Goal: Task Accomplishment & Management: Manage account settings

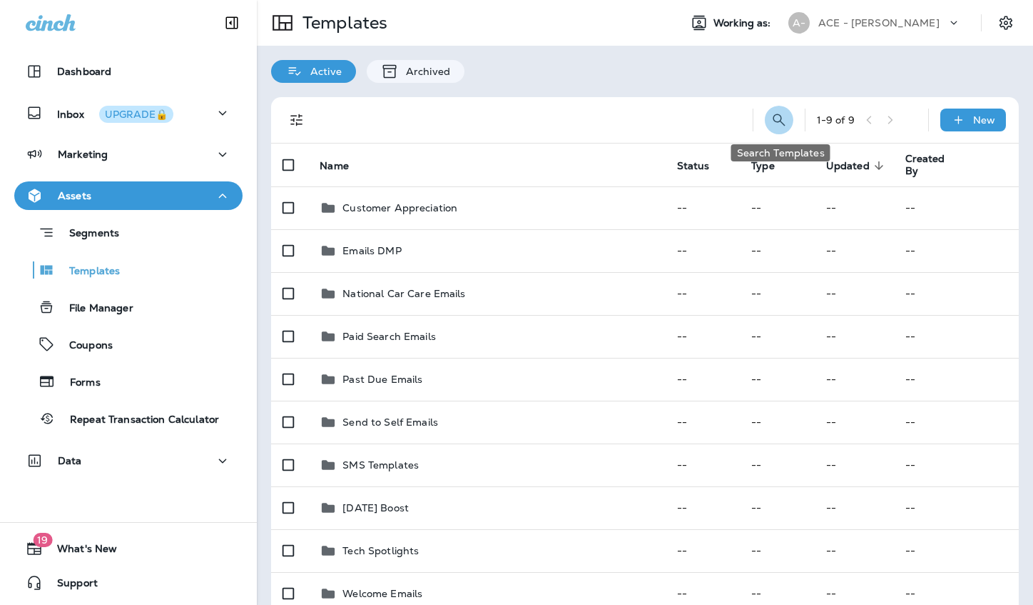
click at [779, 116] on icon "Search Templates" at bounding box center [779, 119] width 17 height 17
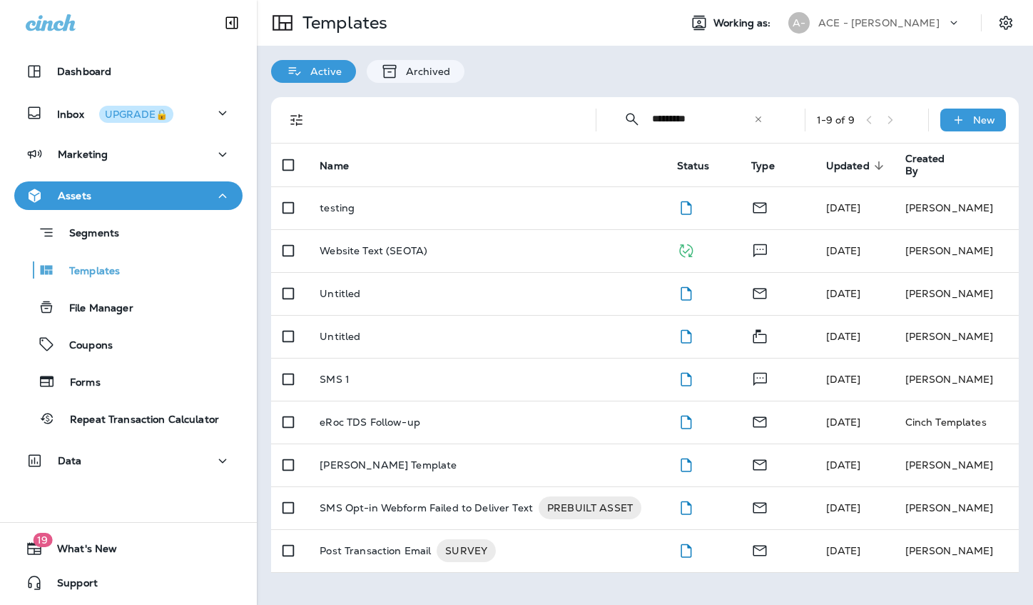
type input "*********"
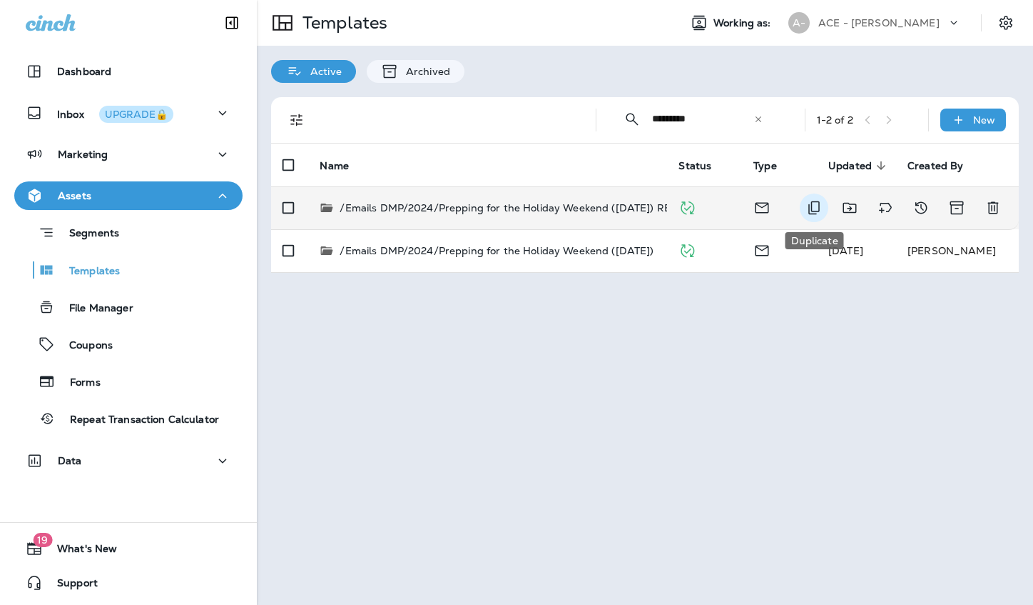
click at [816, 209] on icon "Duplicate" at bounding box center [814, 207] width 17 height 17
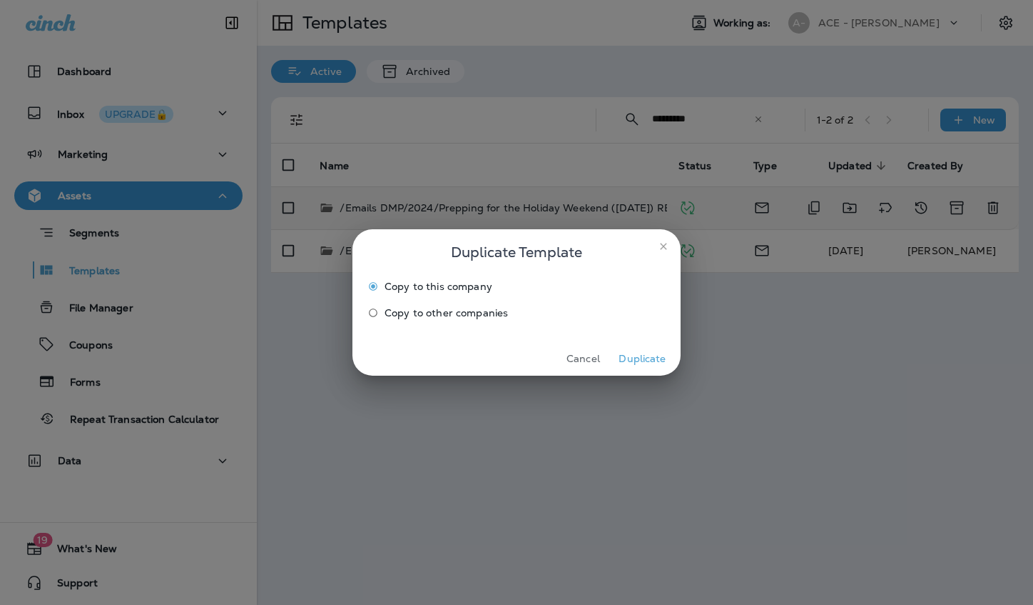
click at [644, 359] on button "Duplicate" at bounding box center [643, 359] width 54 height 22
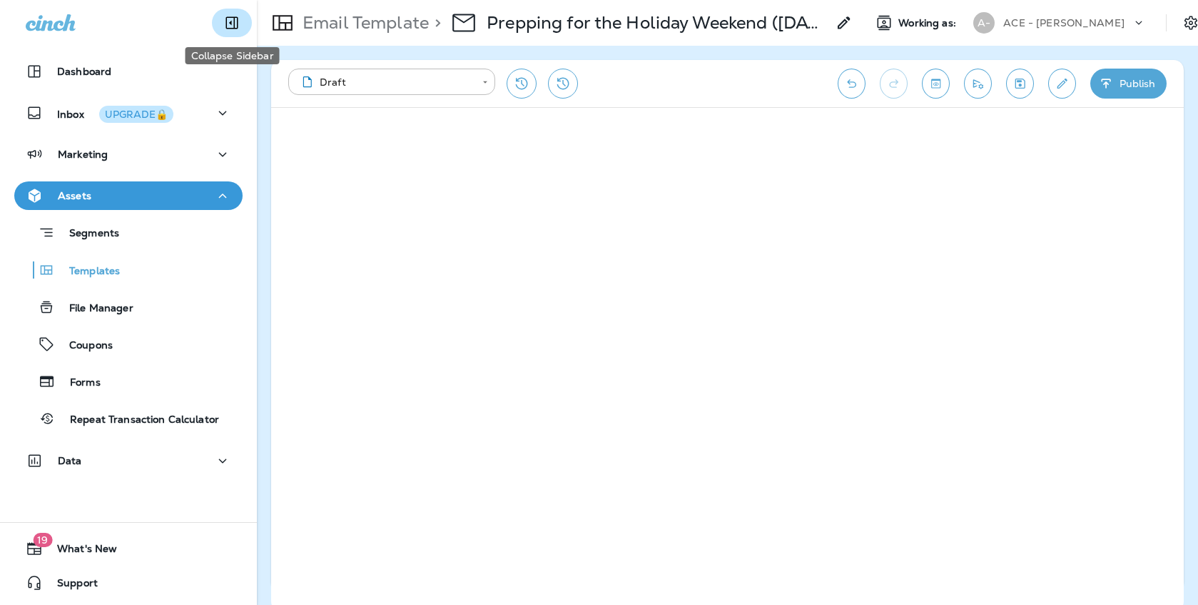
click at [236, 17] on icon "Collapse Sidebar" at bounding box center [232, 23] width 12 height 12
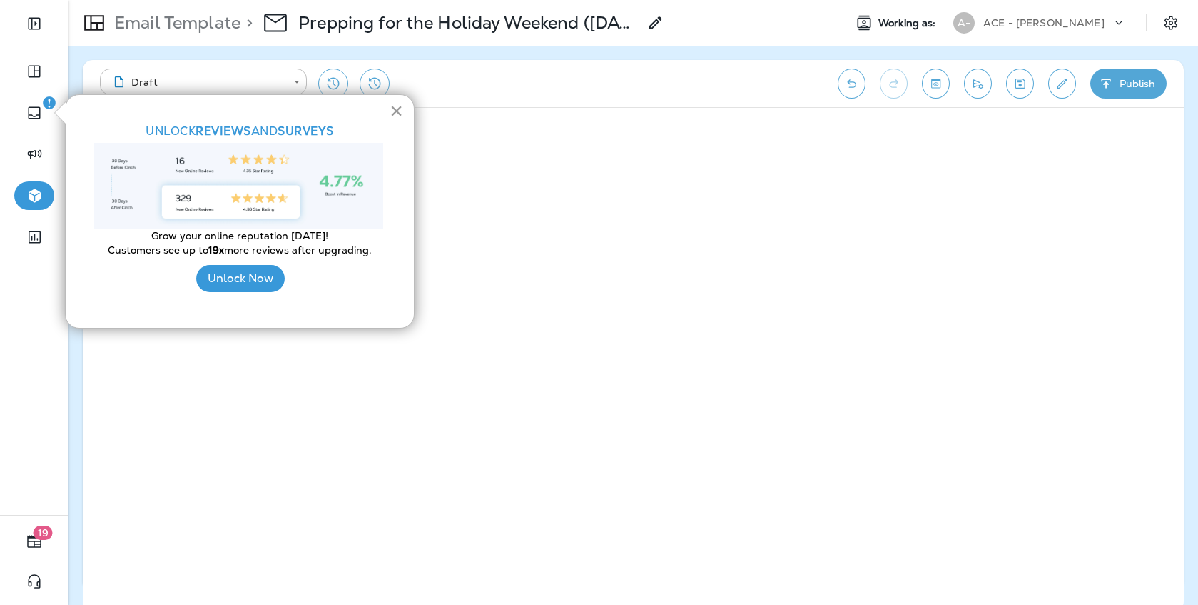
click at [393, 115] on button "×" at bounding box center [397, 110] width 14 height 23
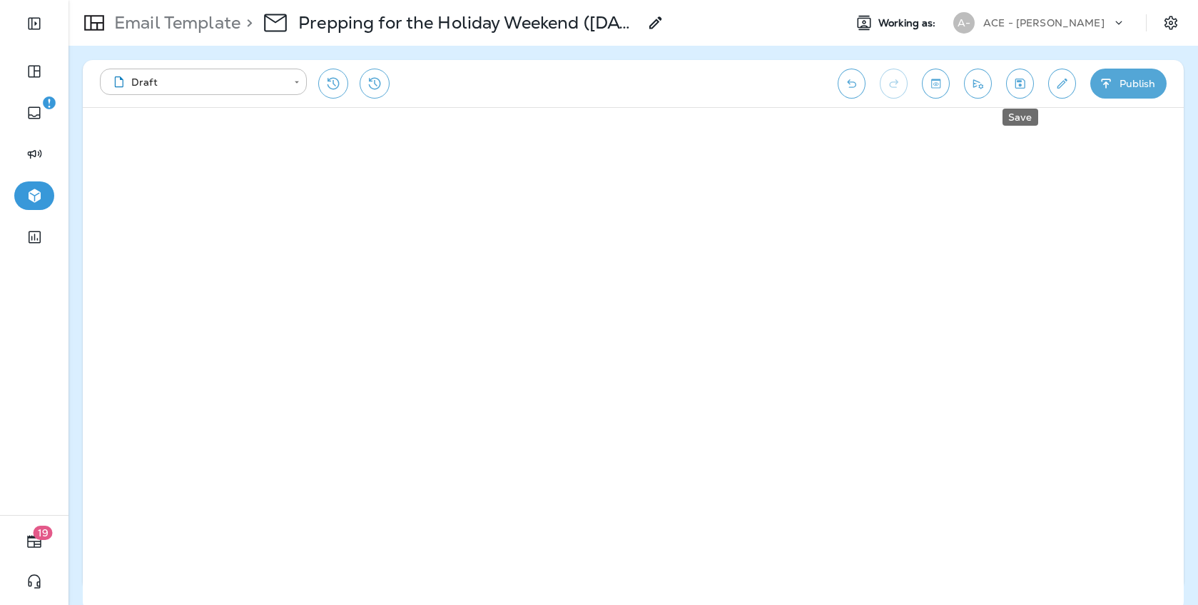
click at [1026, 76] on icon "Save" at bounding box center [1020, 83] width 15 height 14
click at [1018, 84] on icon "Save" at bounding box center [1020, 83] width 15 height 14
click at [1018, 86] on icon "Save" at bounding box center [1020, 83] width 15 height 14
click at [651, 33] on div "> Prepping for the Holiday Weekend ([DATE]) RESEND Copy" at bounding box center [453, 23] width 424 height 40
click at [656, 24] on icon at bounding box center [655, 22] width 17 height 17
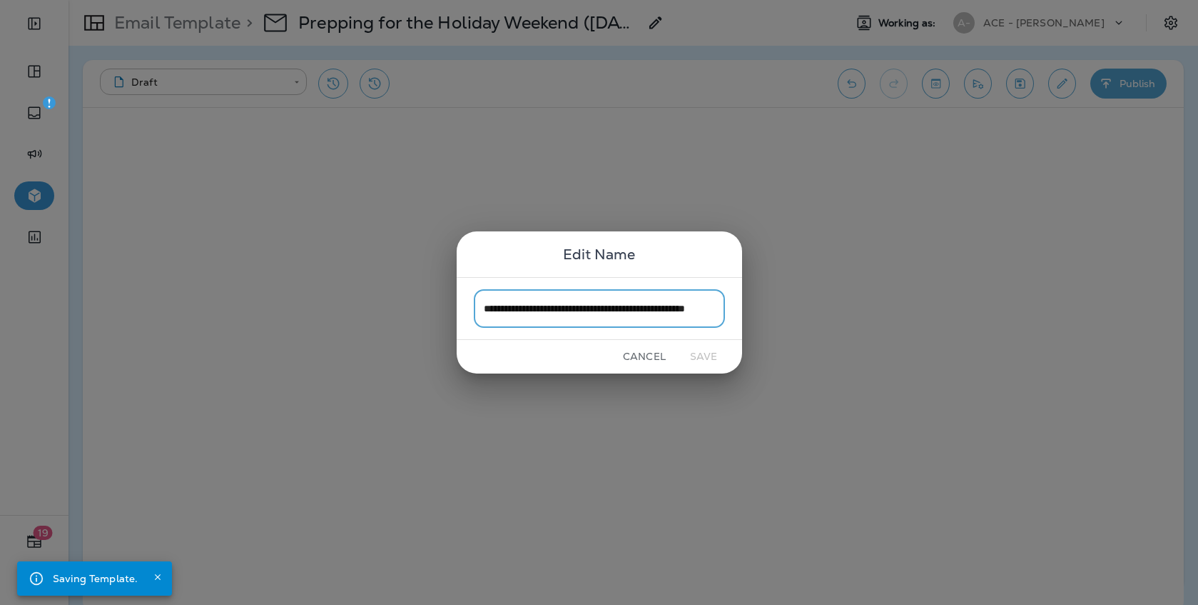
scroll to position [0, 66]
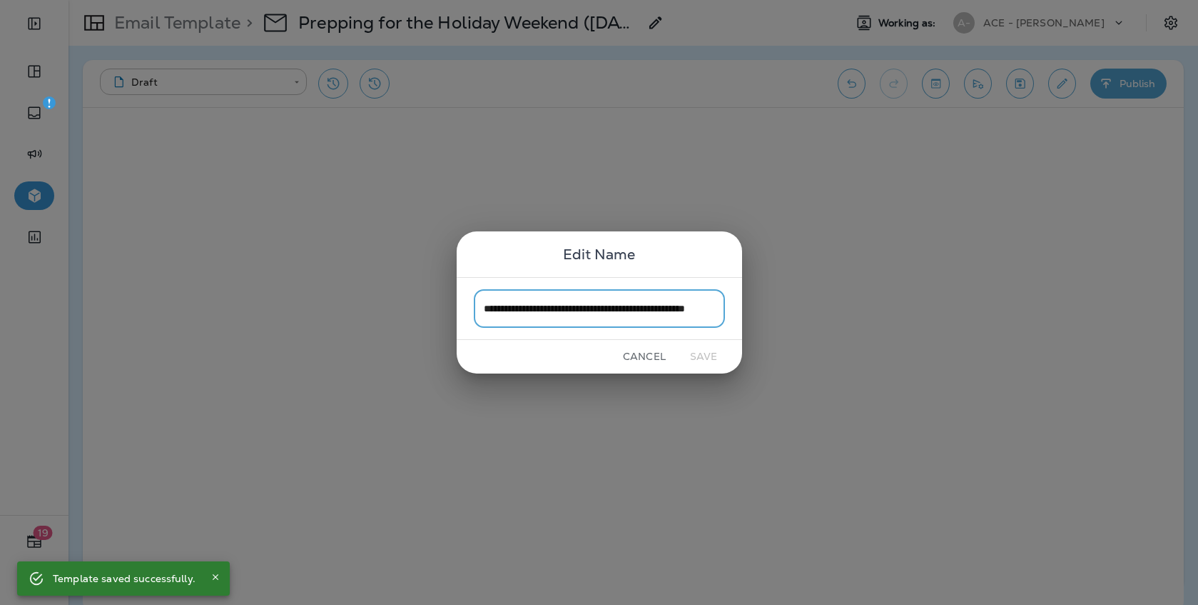
click at [657, 307] on input "**********" at bounding box center [599, 308] width 251 height 38
drag, startPoint x: 646, startPoint y: 310, endPoint x: 782, endPoint y: 313, distance: 135.6
click at [782, 313] on div "**********" at bounding box center [599, 302] width 1198 height 605
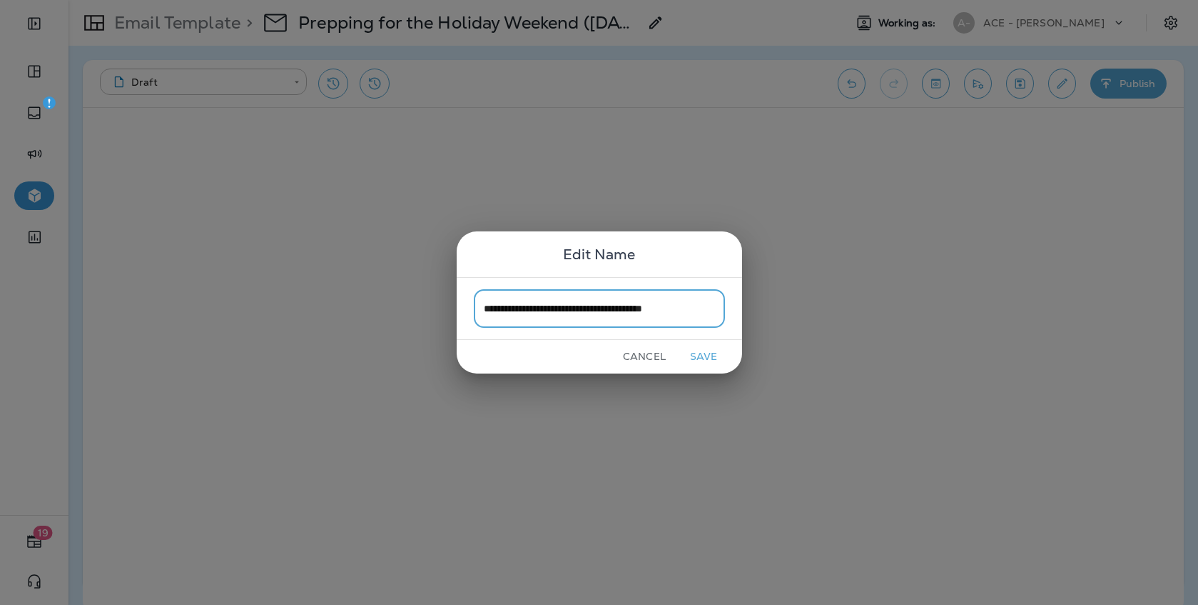
click at [652, 310] on input "**********" at bounding box center [599, 308] width 251 height 38
click at [707, 310] on input "**********" at bounding box center [599, 308] width 251 height 38
type input "**********"
click at [712, 359] on button "Save" at bounding box center [704, 356] width 54 height 22
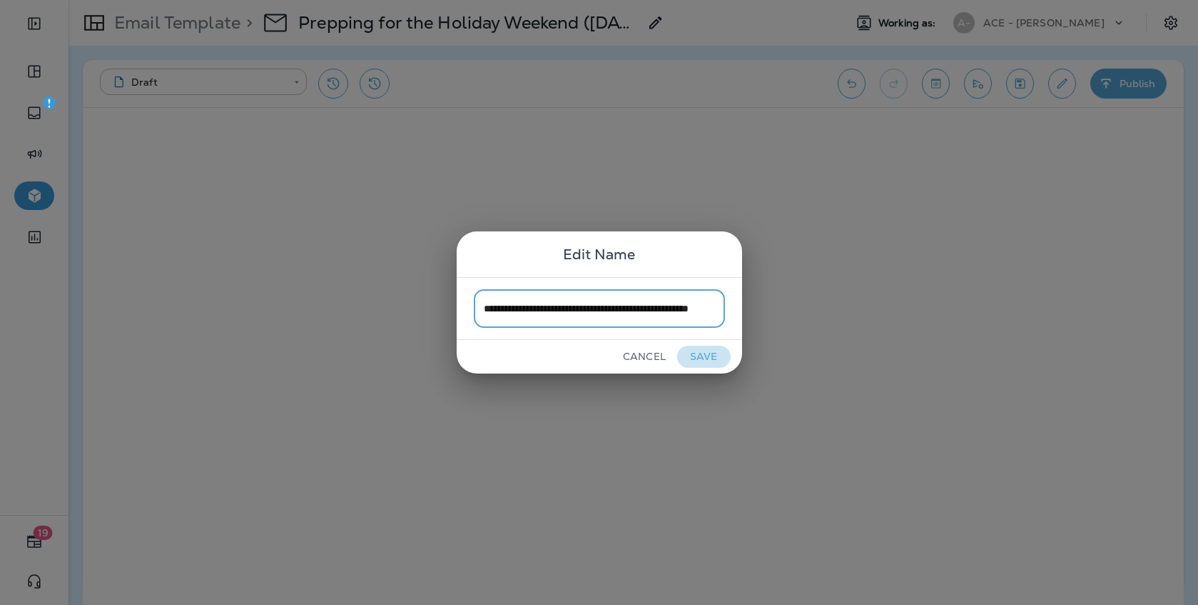
scroll to position [0, 61]
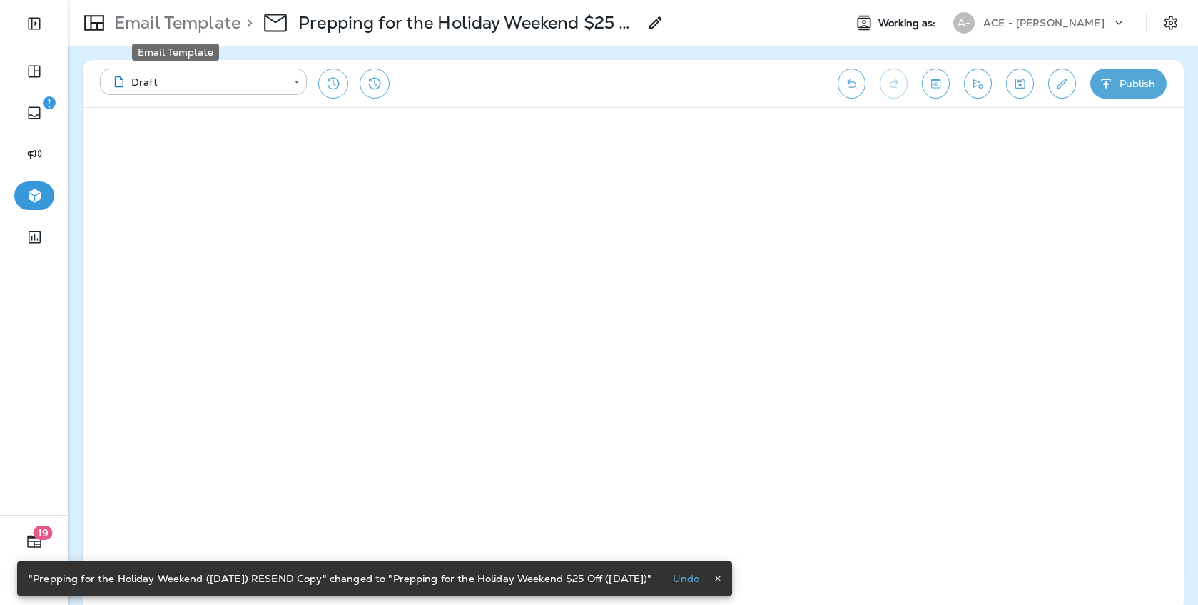
click at [195, 17] on p "Email Template" at bounding box center [174, 22] width 132 height 21
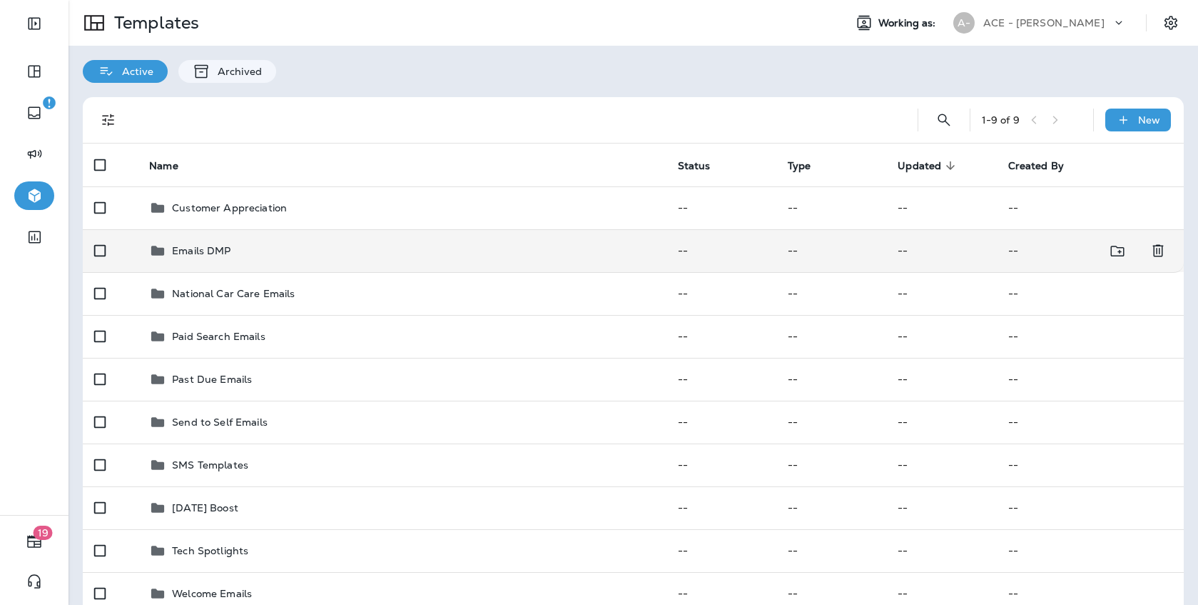
click at [448, 258] on div "Emails DMP" at bounding box center [402, 250] width 506 height 17
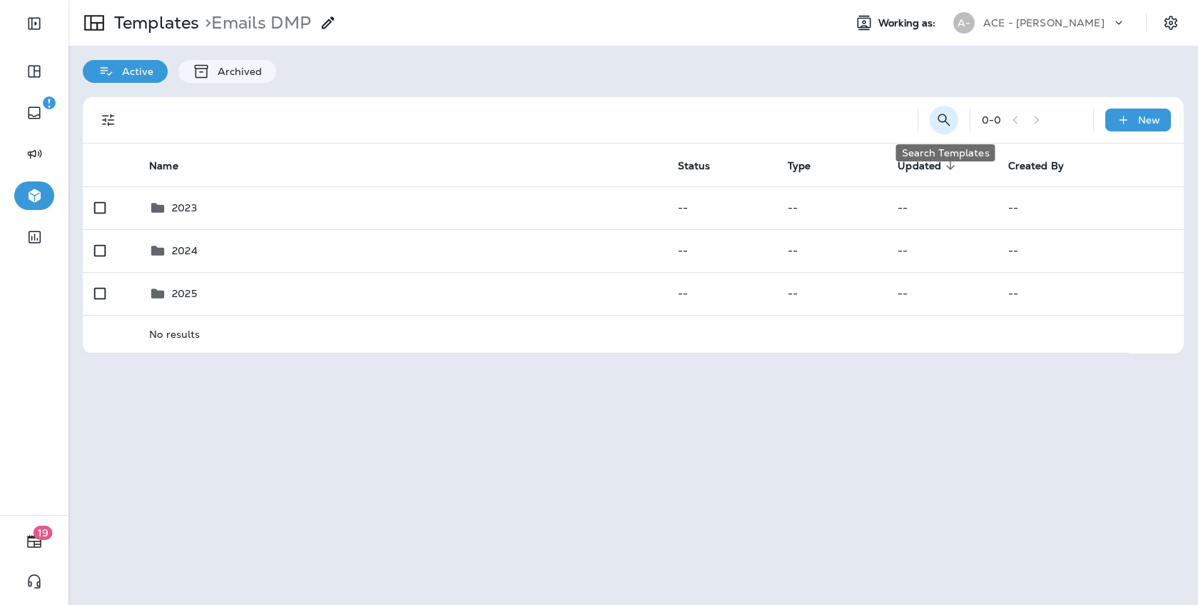
click at [944, 122] on icon "Search Templates" at bounding box center [944, 119] width 12 height 12
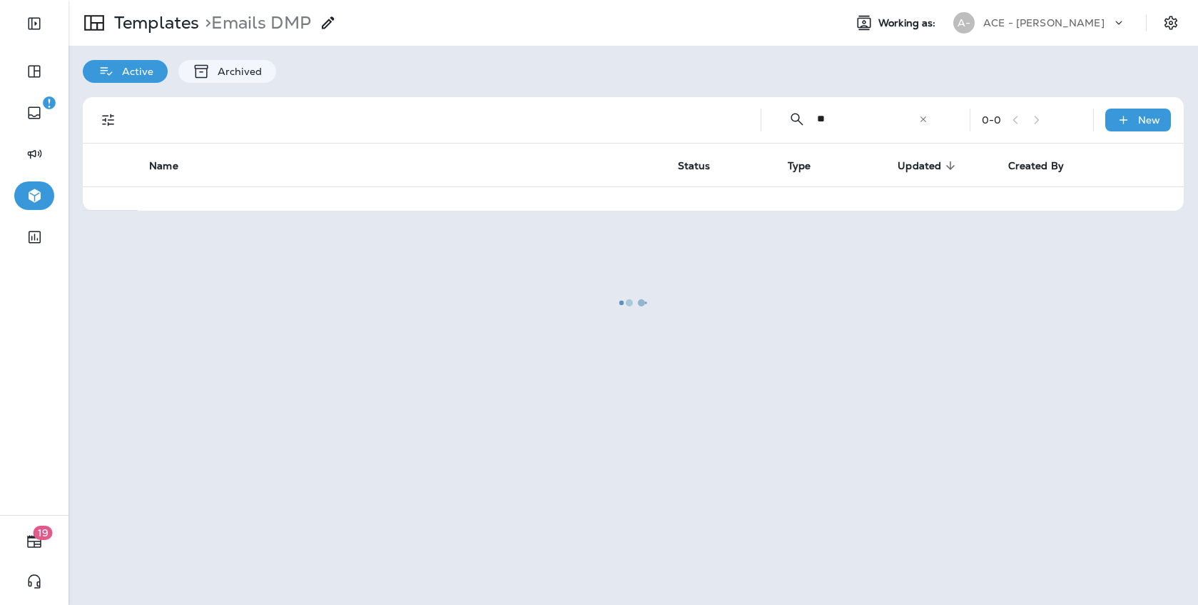
type input "*"
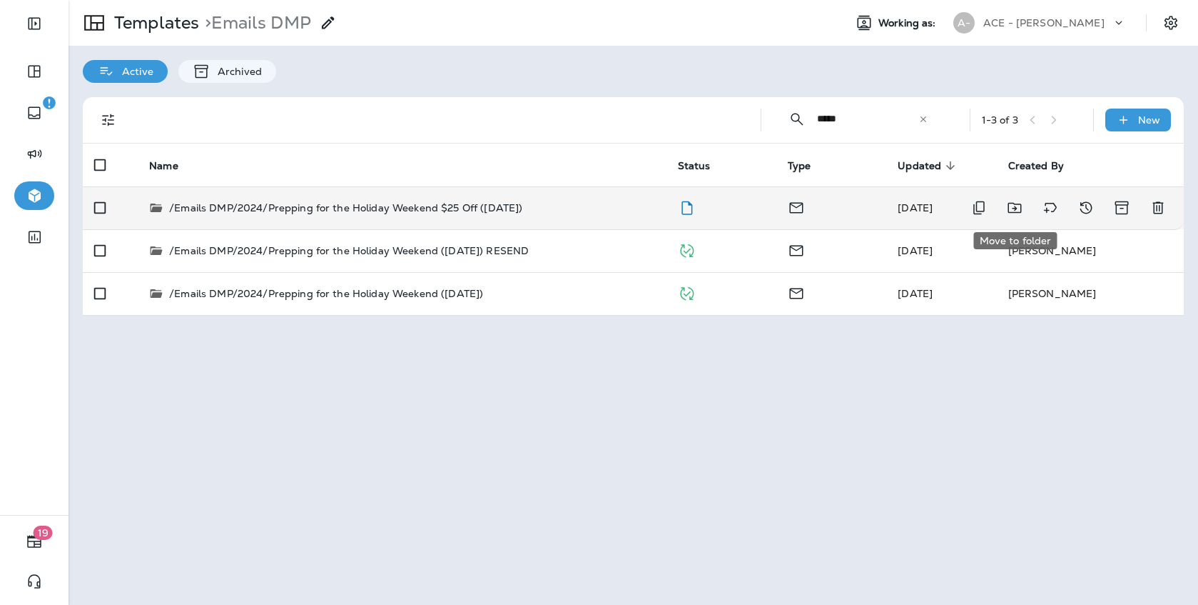
type input "*****"
click at [1019, 206] on icon "Move to folder" at bounding box center [1014, 207] width 17 height 17
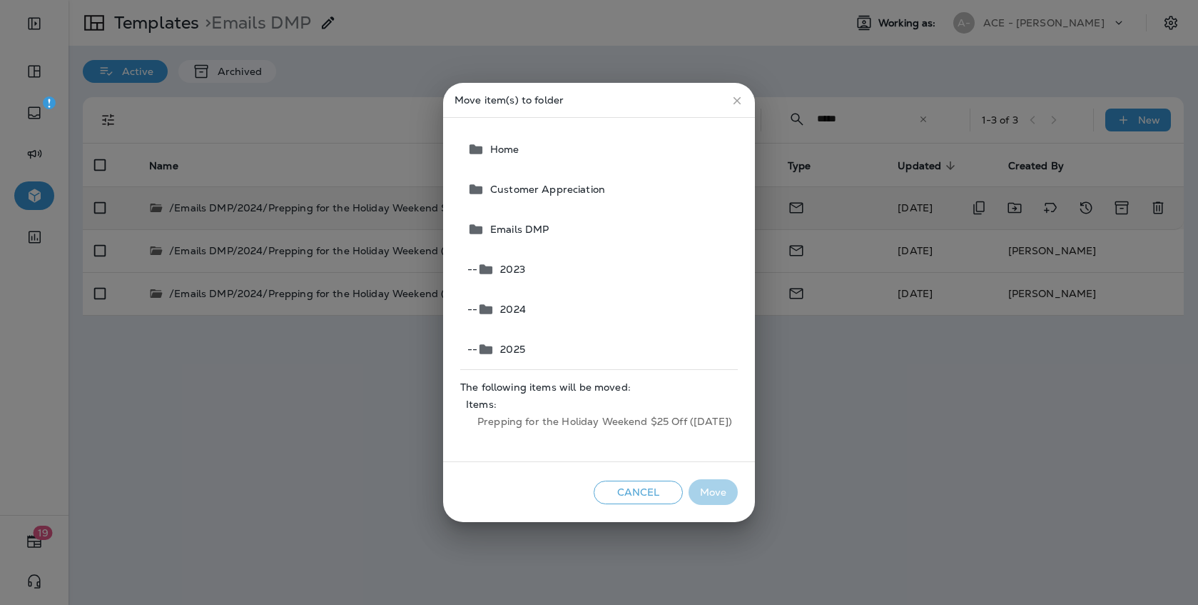
click at [579, 355] on button "-- 2025" at bounding box center [600, 349] width 276 height 40
click at [730, 491] on button "Move" at bounding box center [713, 492] width 49 height 26
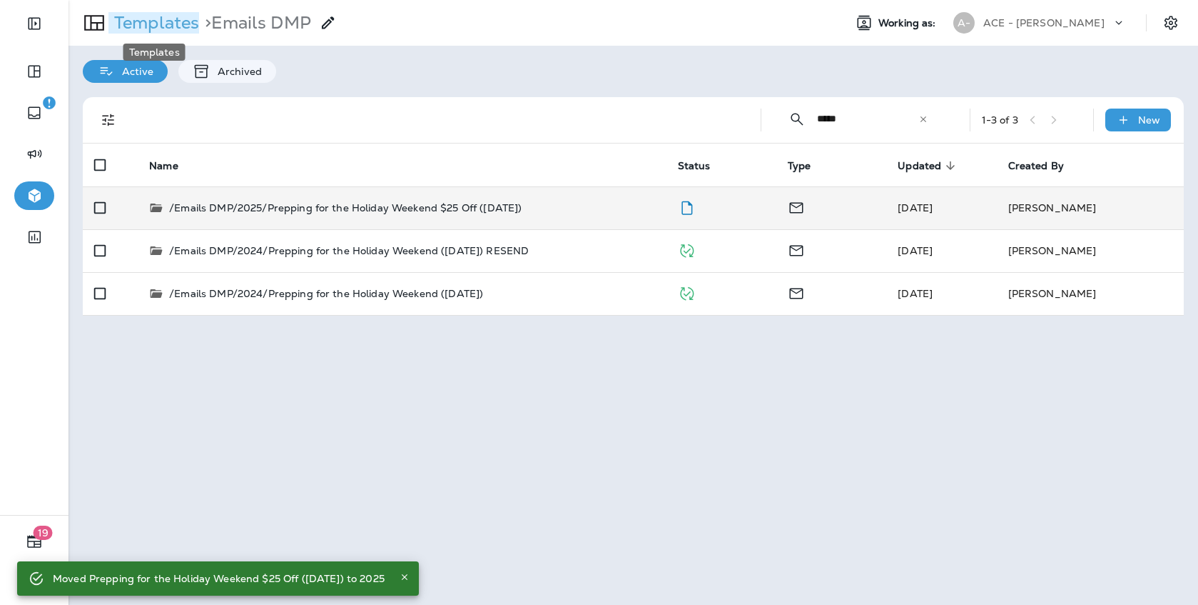
click at [183, 25] on p "Templates" at bounding box center [153, 22] width 91 height 21
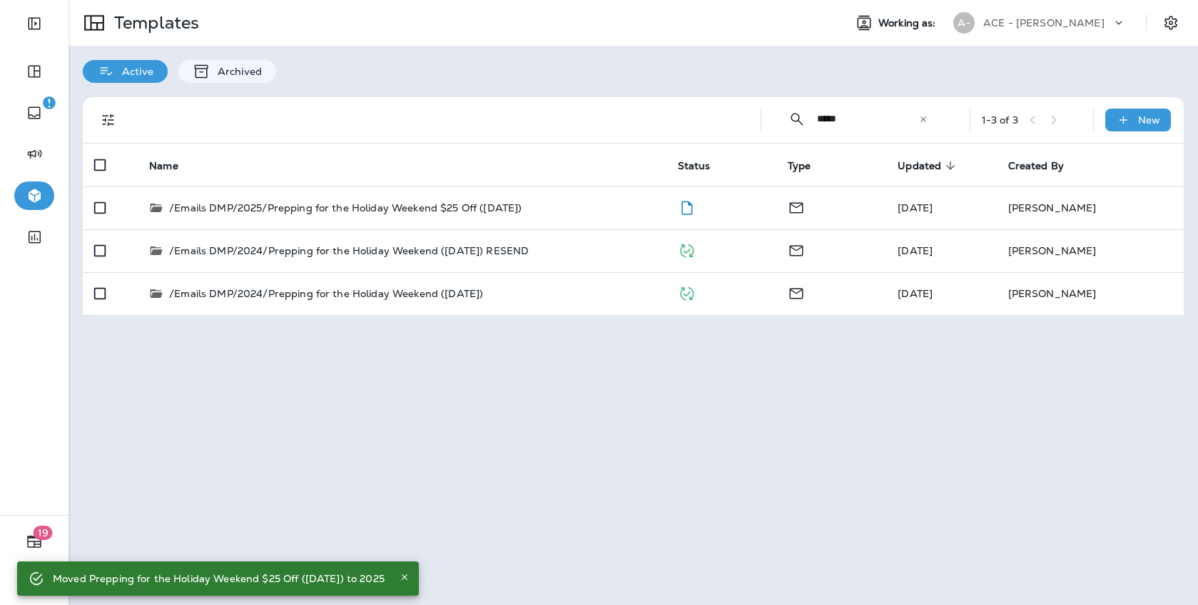
click at [922, 116] on icon at bounding box center [924, 119] width 10 height 10
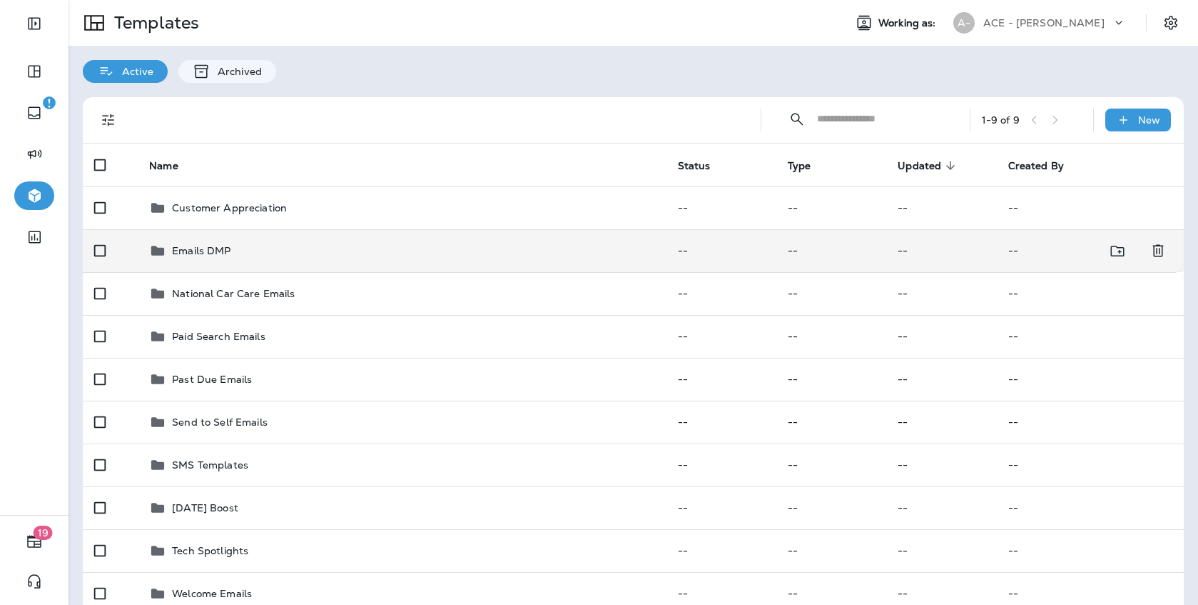
click at [344, 254] on div "Emails DMP" at bounding box center [402, 250] width 506 height 17
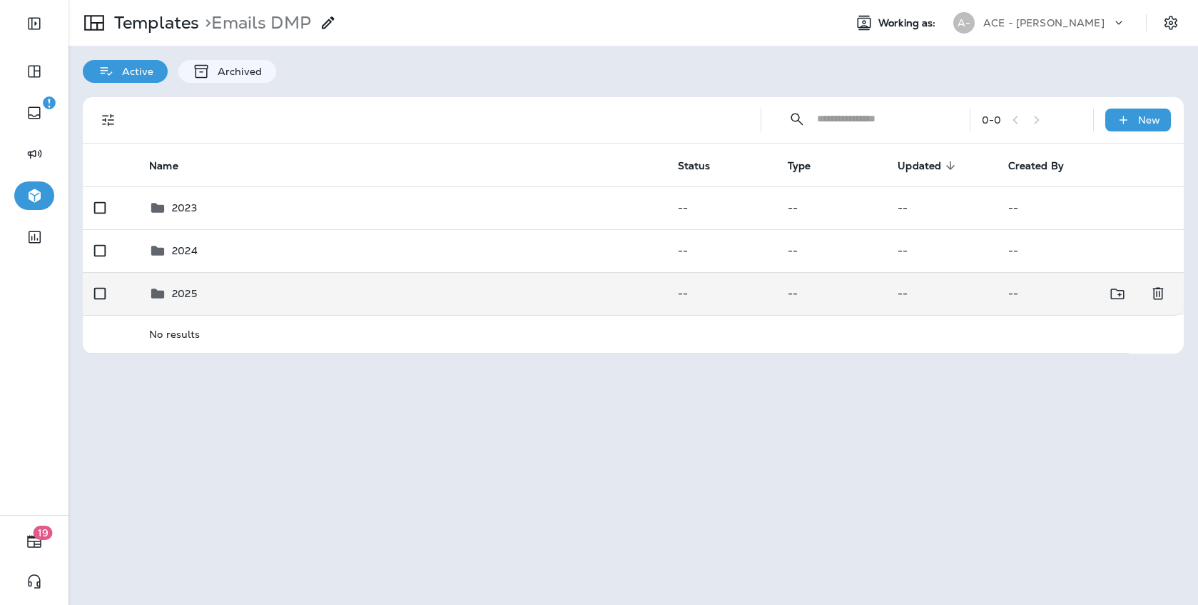
click at [332, 289] on div "2025" at bounding box center [402, 293] width 506 height 17
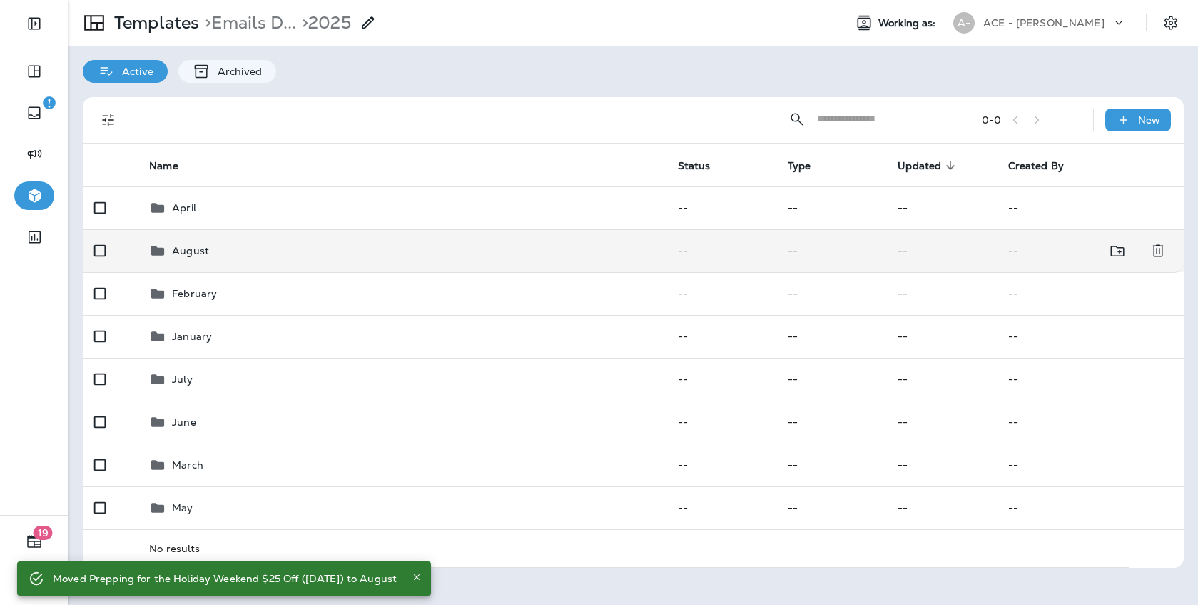
click at [226, 248] on div "August" at bounding box center [402, 250] width 506 height 17
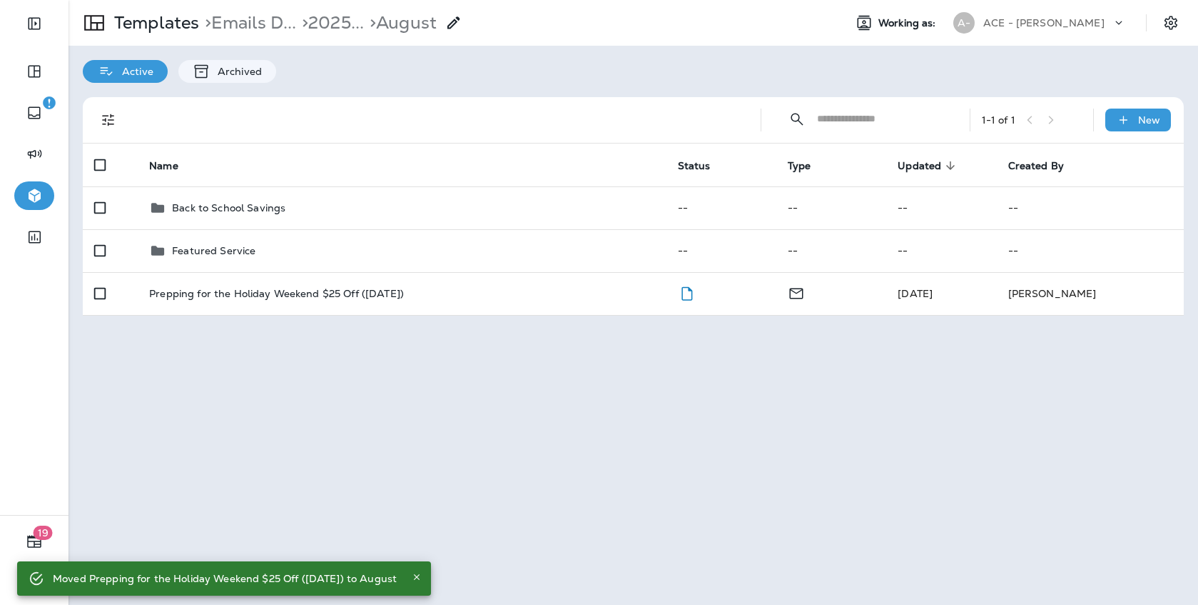
click at [213, 354] on div "Templates > Emails D... > 2025... > August Working as: A- ACE - [PERSON_NAME] A…" at bounding box center [634, 302] width 1130 height 605
click at [1033, 111] on div "New" at bounding box center [1139, 119] width 66 height 23
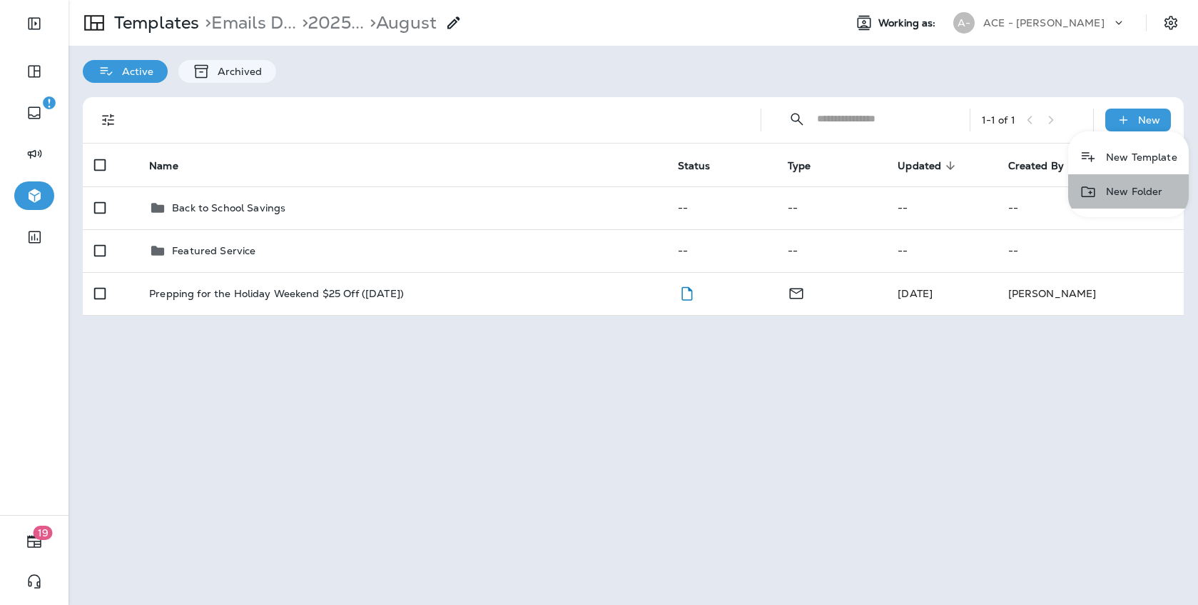
click at [1033, 189] on li "New Folder" at bounding box center [1128, 191] width 121 height 34
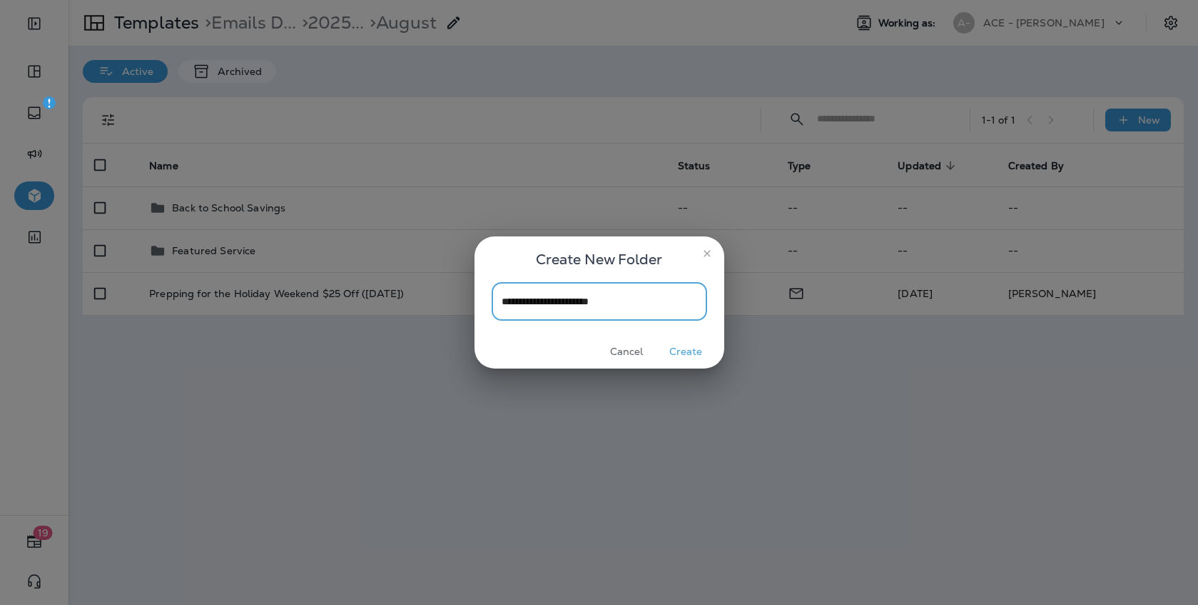
type input "**********"
click at [696, 347] on button "Create" at bounding box center [686, 351] width 54 height 22
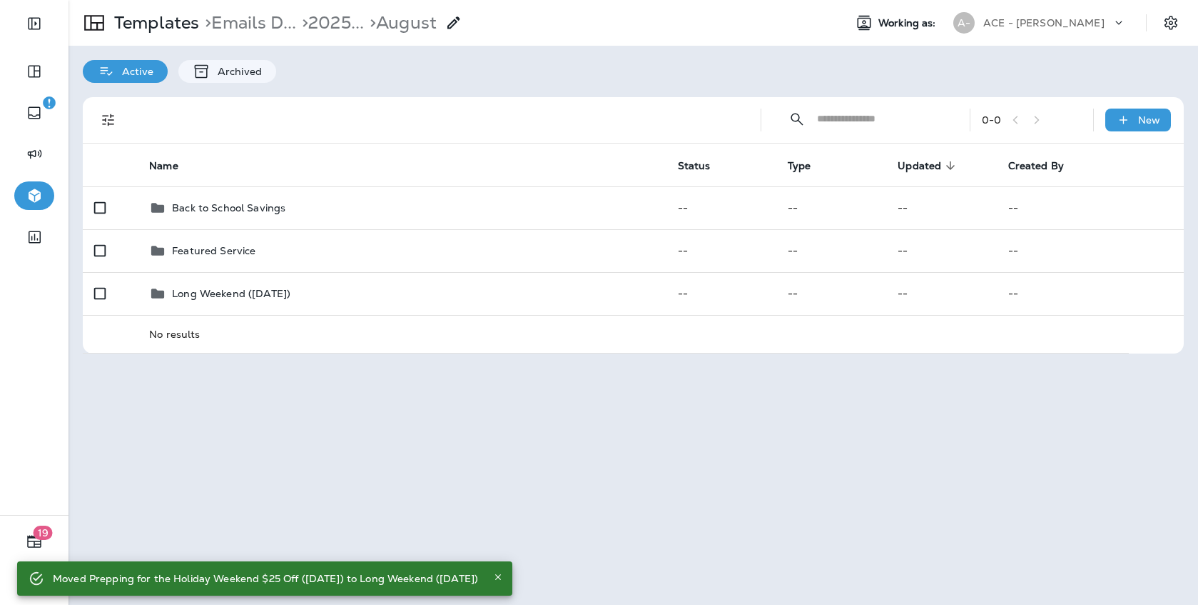
click at [280, 409] on div "Templates > Emails D... > 2025... > August Working as: A- ACE - [PERSON_NAME] A…" at bounding box center [634, 302] width 1130 height 605
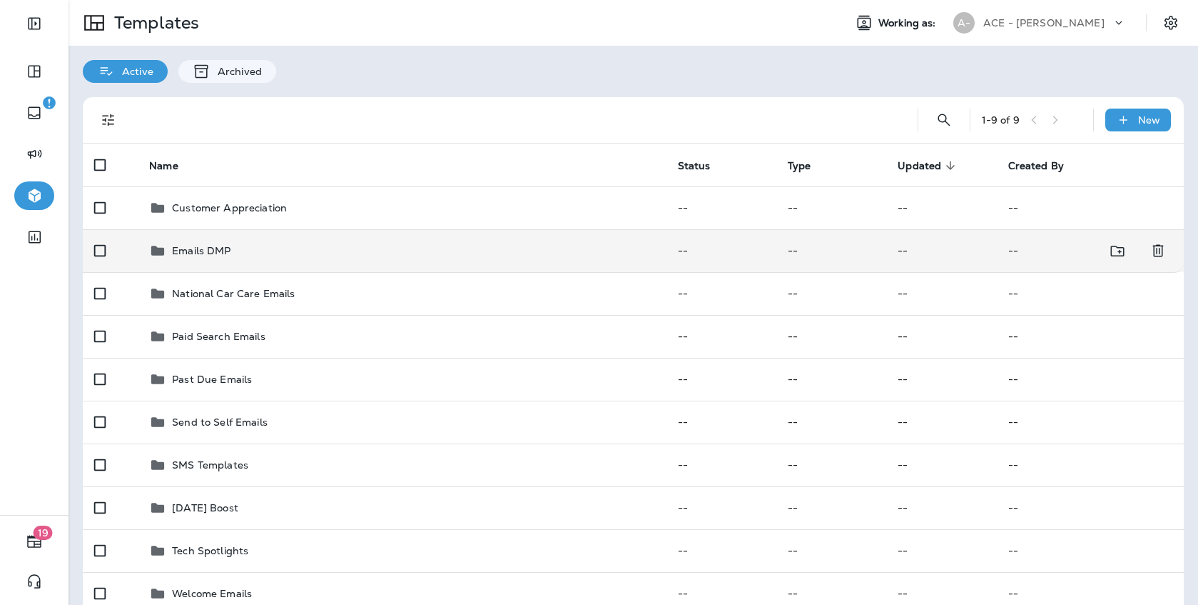
click at [188, 256] on p "Emails DMP" at bounding box center [201, 250] width 59 height 11
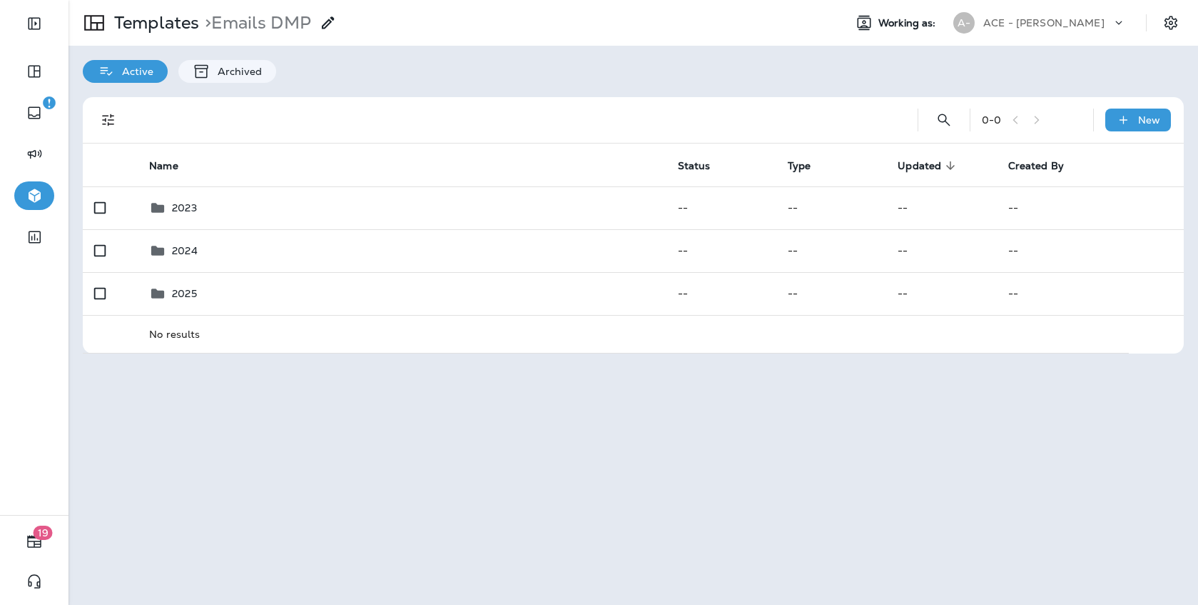
click at [198, 317] on td "No results" at bounding box center [633, 334] width 991 height 38
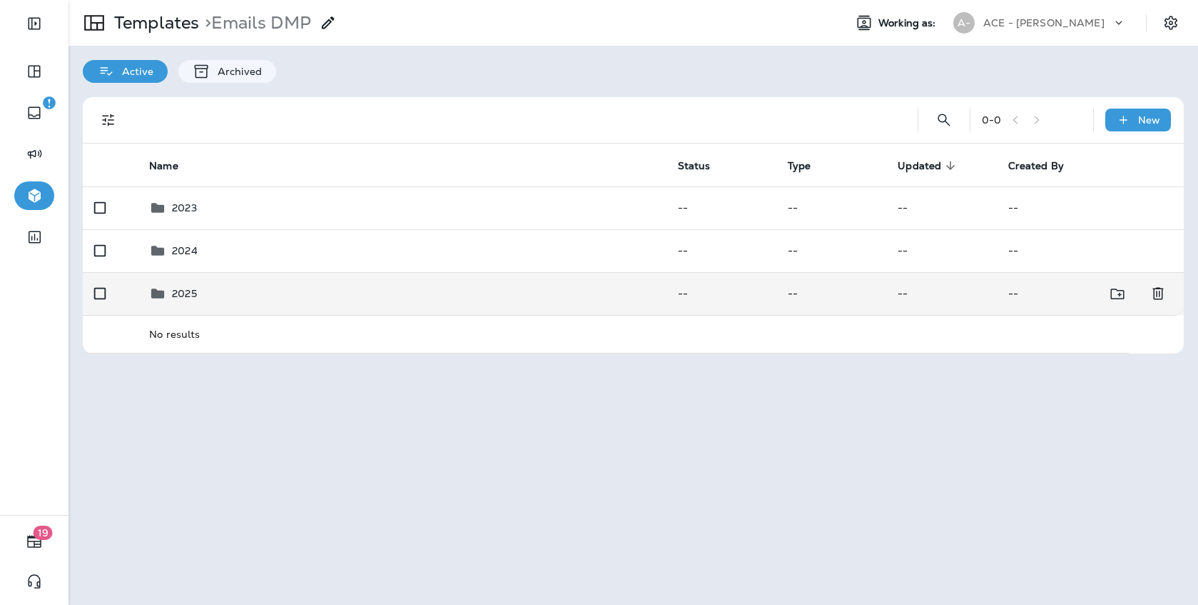
click at [205, 294] on div "2025" at bounding box center [402, 293] width 506 height 17
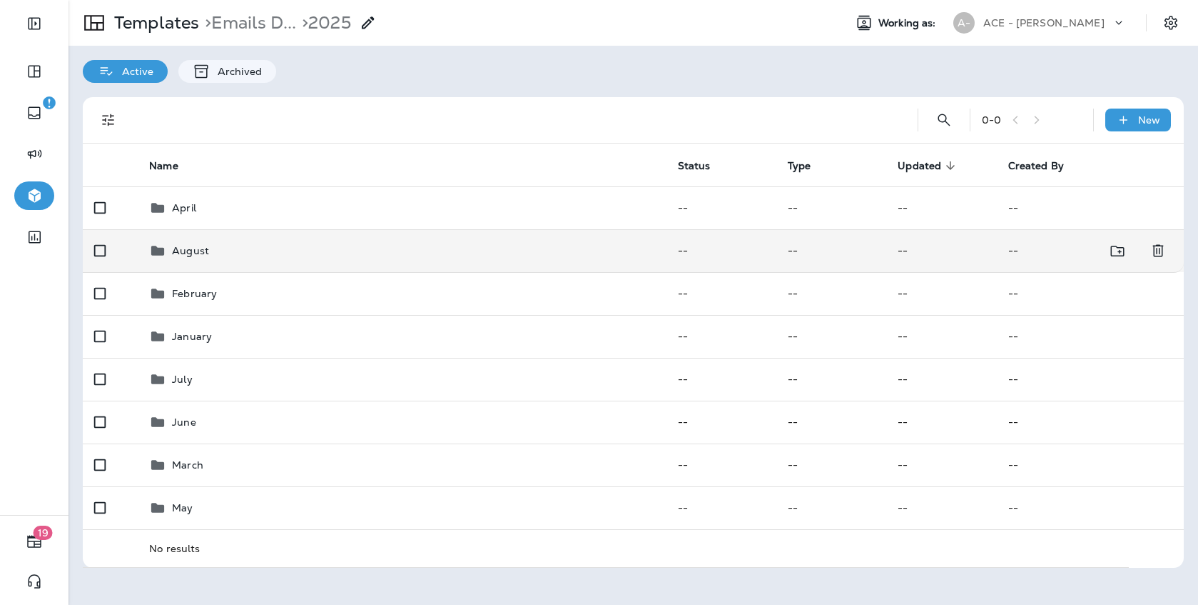
click at [239, 266] on td "August" at bounding box center [402, 250] width 529 height 43
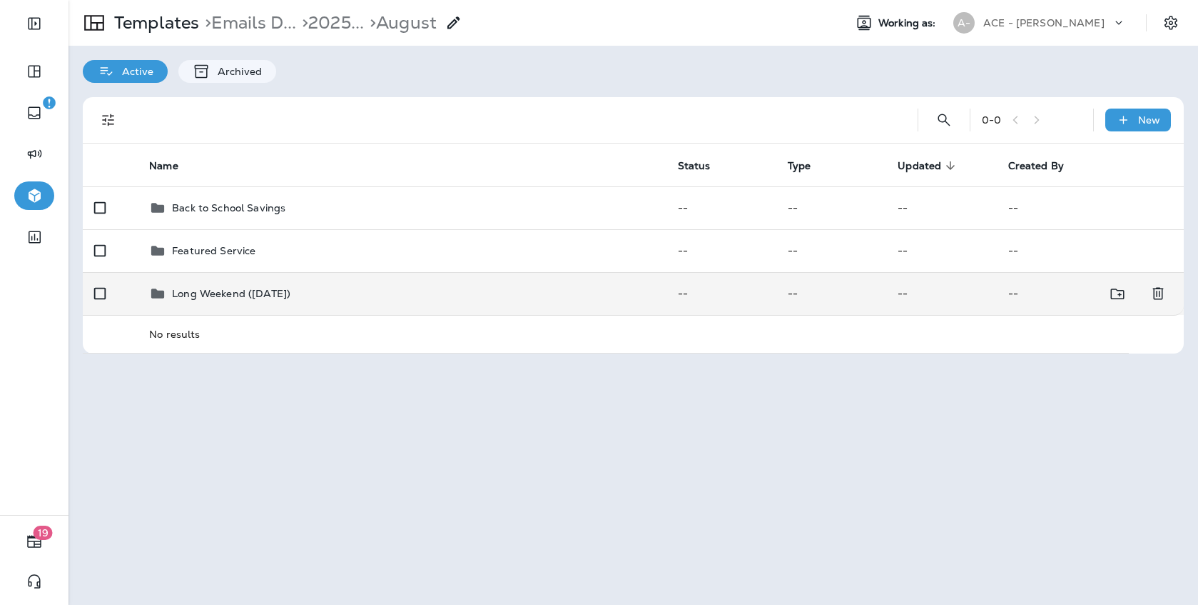
click at [243, 292] on p "Long Weekend ([DATE])" at bounding box center [231, 293] width 118 height 11
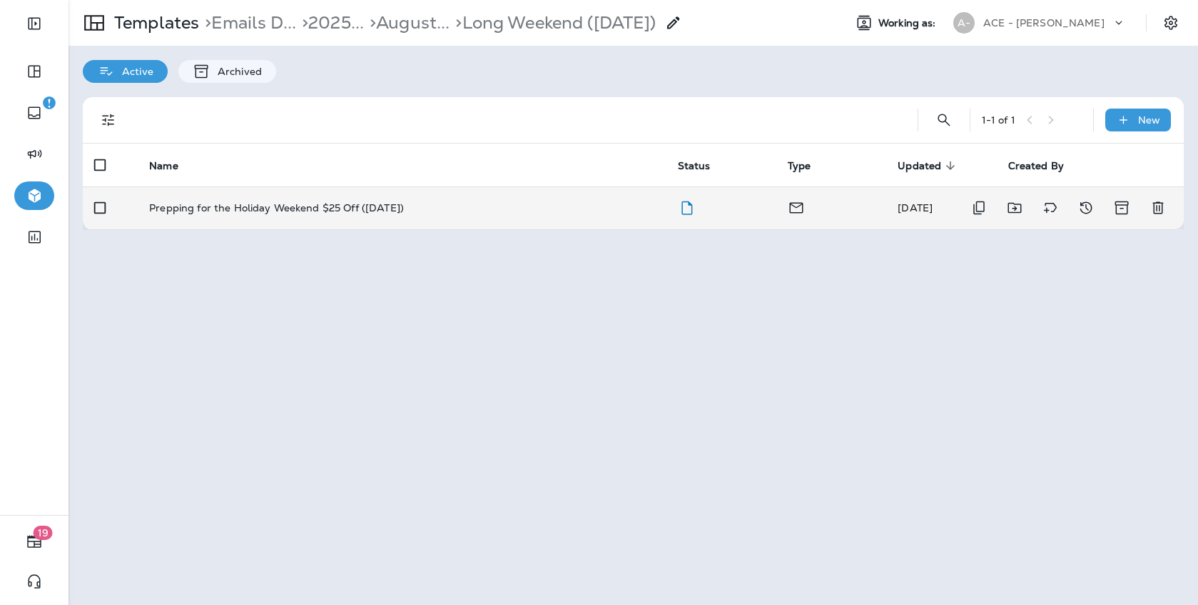
click at [318, 200] on td "Prepping for the Holiday Weekend $25 Off ([DATE])" at bounding box center [402, 207] width 529 height 43
